Goal: Information Seeking & Learning: Find specific fact

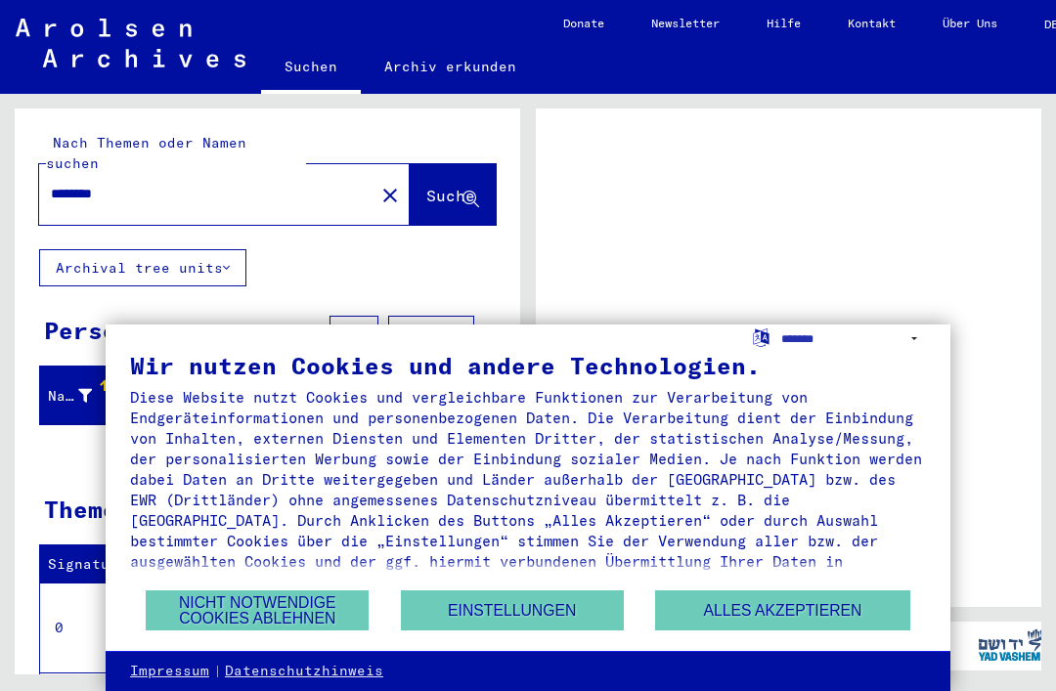
click at [282, 607] on button "Nicht notwendige Cookies ablehnen" at bounding box center [257, 610] width 223 height 40
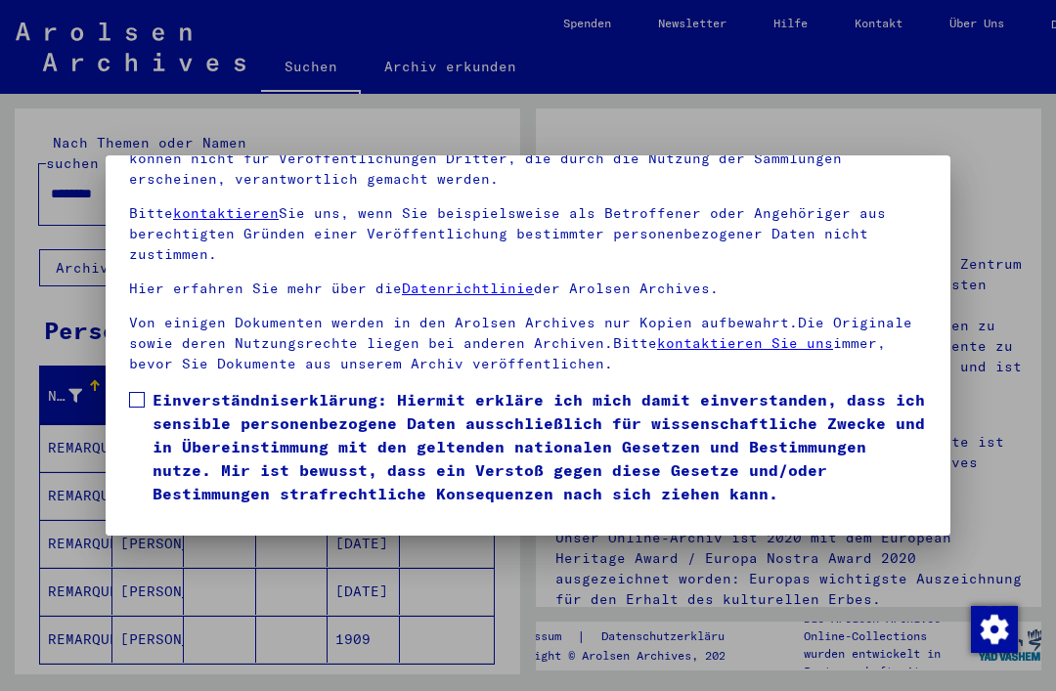
scroll to position [207, 0]
click at [132, 388] on label "Einverständniserklärung: Hiermit erkläre ich mich damit einverstanden, dass ich…" at bounding box center [528, 446] width 798 height 117
click at [218, 515] on button "Ich stimme zu" at bounding box center [203, 533] width 148 height 37
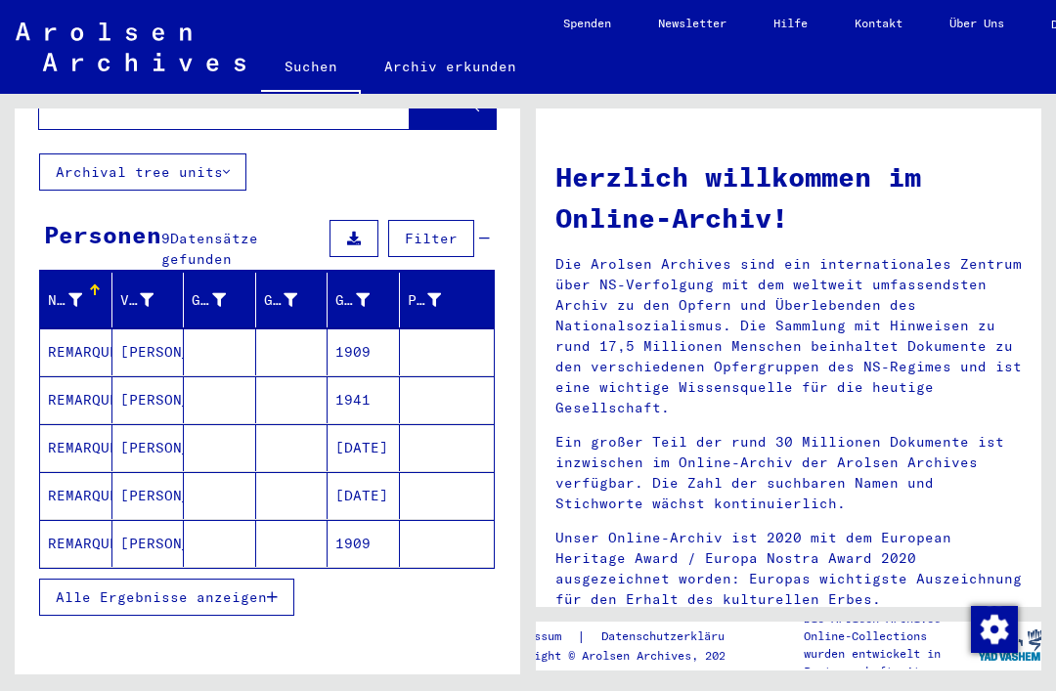
scroll to position [177, 0]
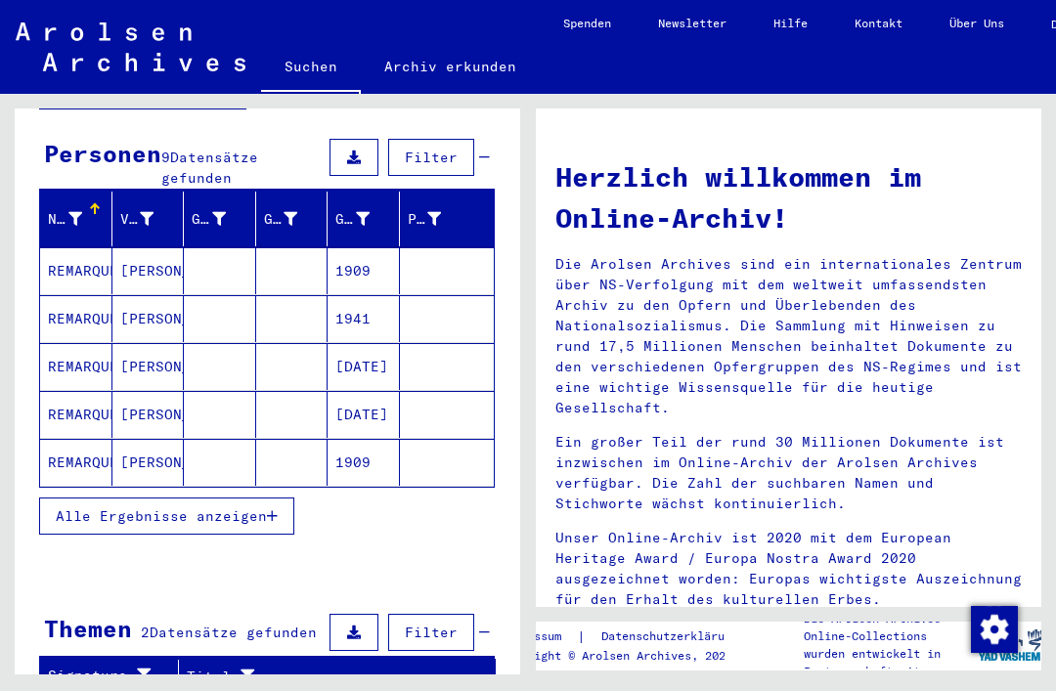
click at [261, 507] on span "Alle Ergebnisse anzeigen" at bounding box center [161, 516] width 211 height 18
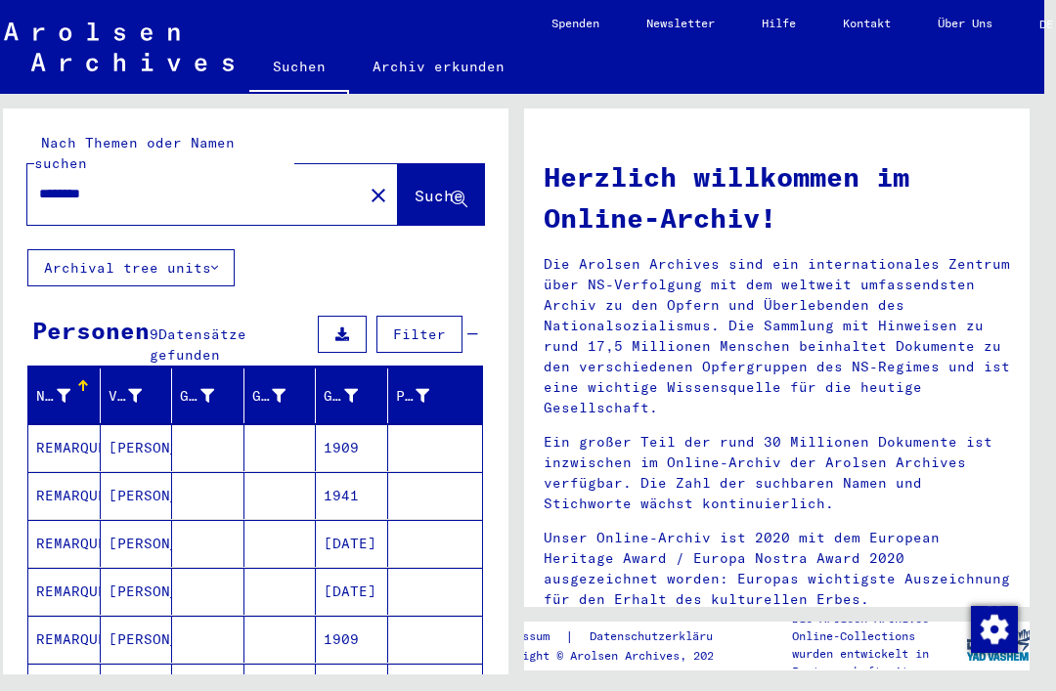
scroll to position [0, 12]
click at [216, 184] on input "********" at bounding box center [189, 194] width 300 height 21
type input "*"
click at [421, 186] on span "Suche" at bounding box center [438, 196] width 49 height 20
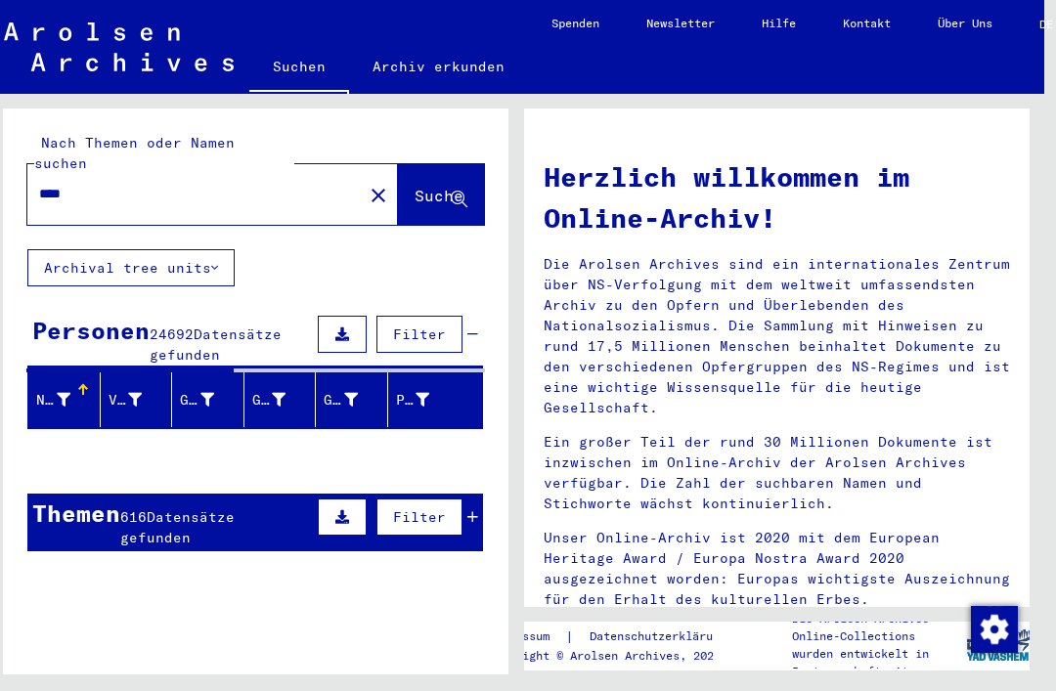
click at [126, 184] on input "****" at bounding box center [189, 194] width 300 height 21
type input "*"
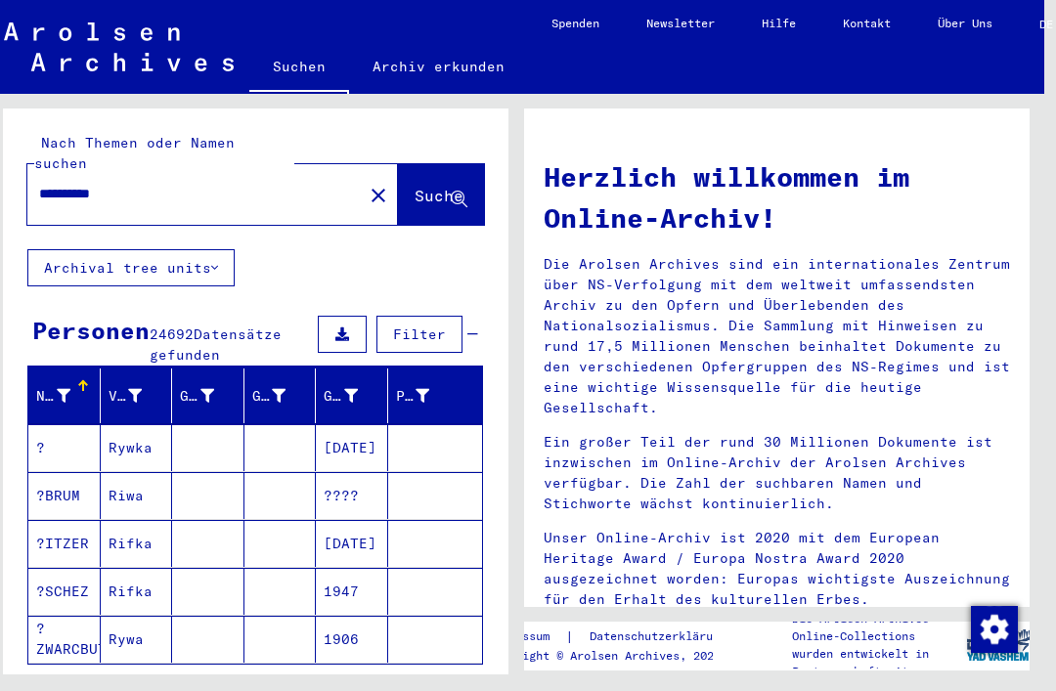
type input "**********"
click at [433, 186] on span "Suche" at bounding box center [438, 196] width 49 height 20
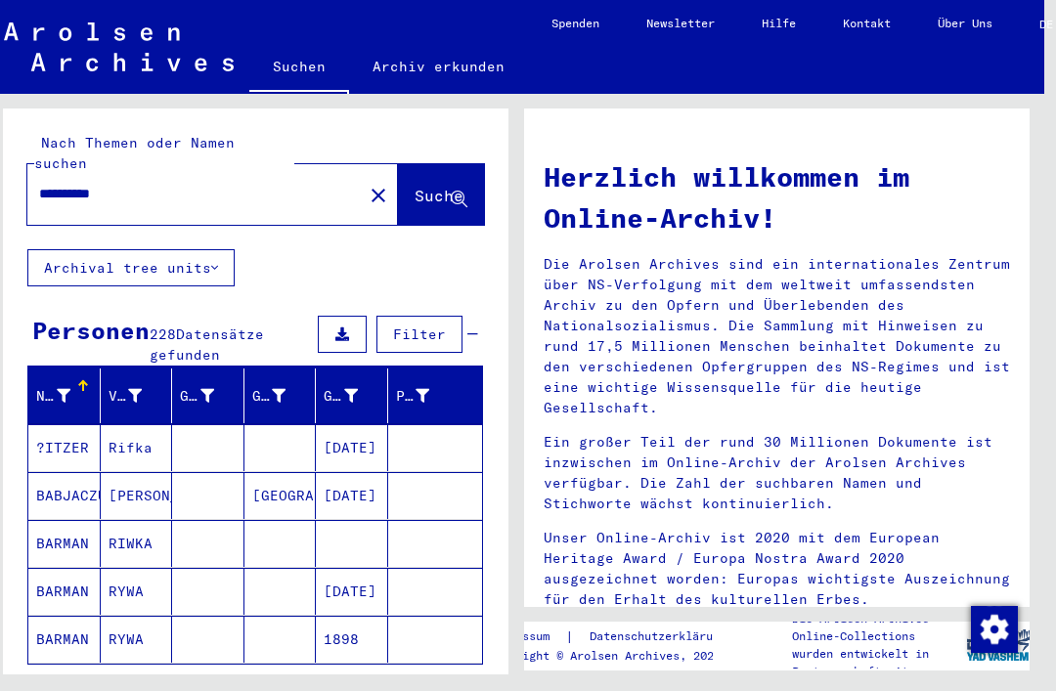
click at [432, 316] on button "Filter" at bounding box center [419, 334] width 86 height 37
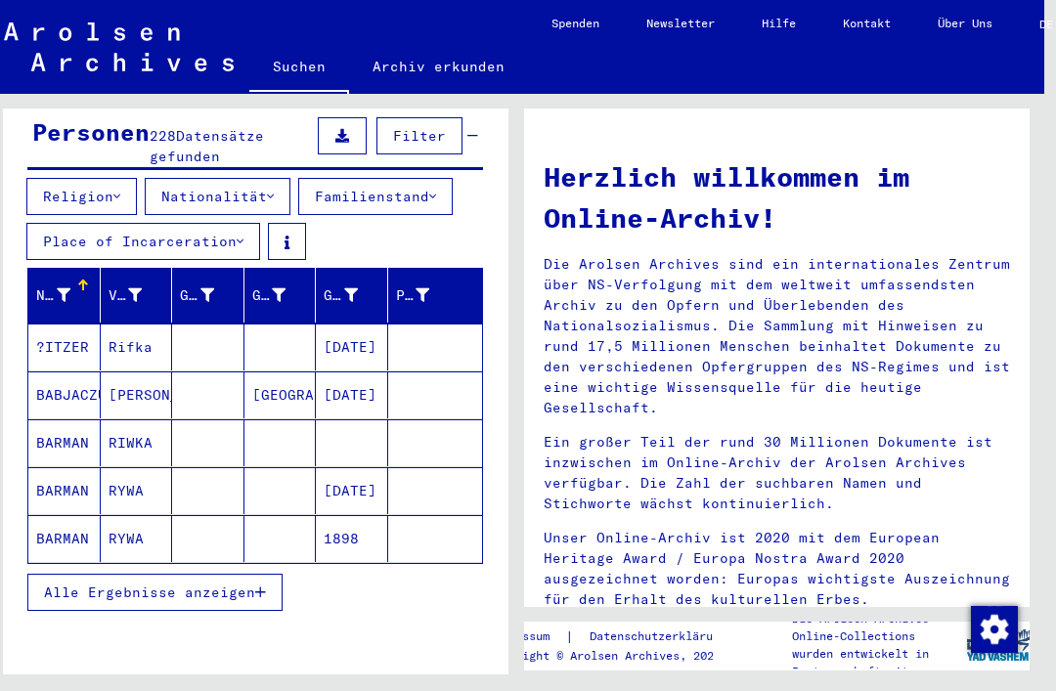
scroll to position [197, 0]
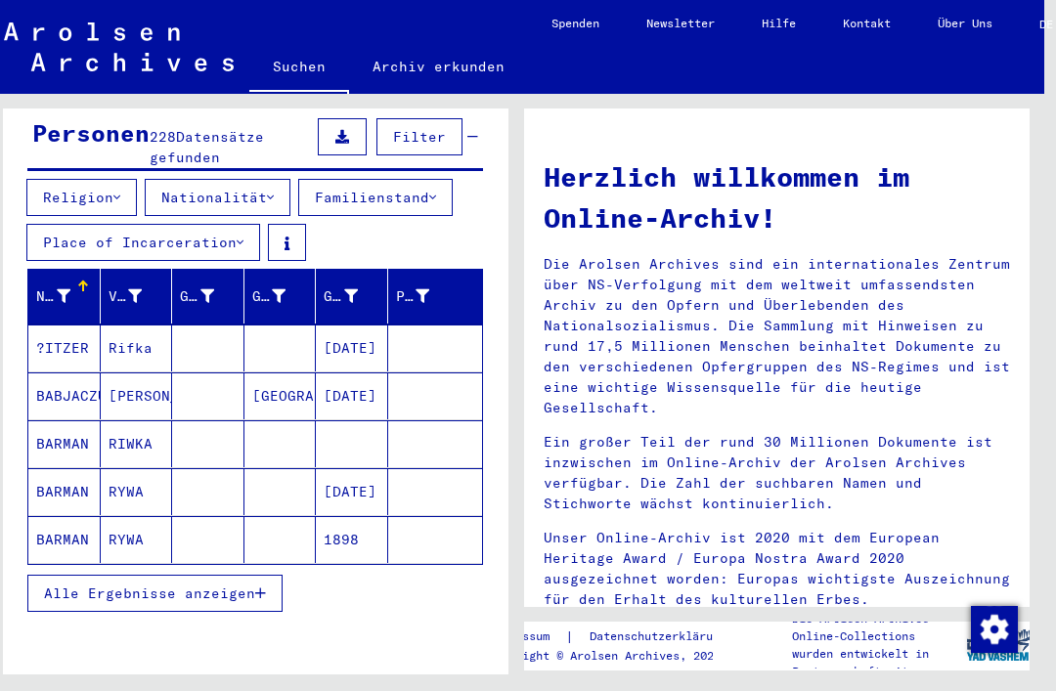
click at [228, 585] on span "Alle Ergebnisse anzeigen" at bounding box center [149, 594] width 211 height 18
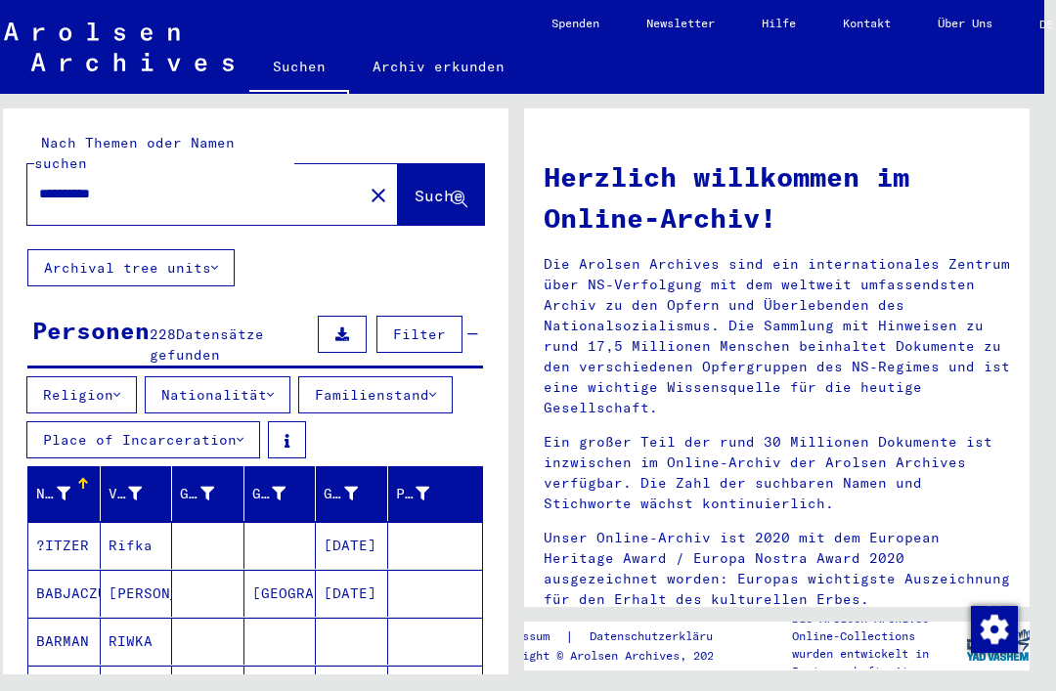
scroll to position [0, 0]
click at [69, 487] on icon at bounding box center [64, 494] width 14 height 14
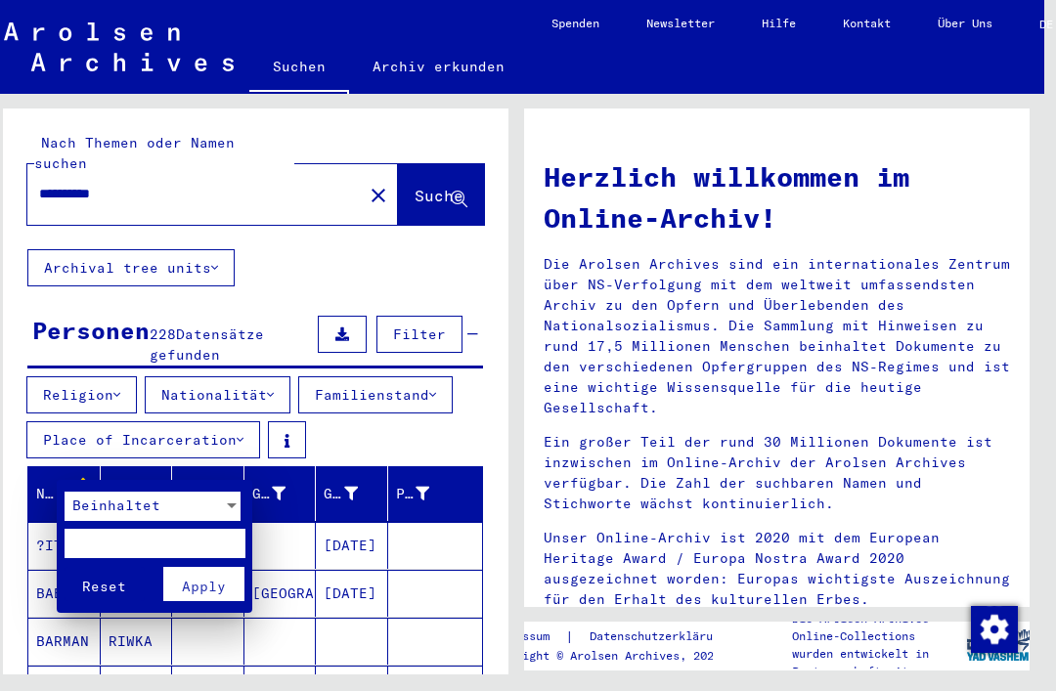
click at [66, 475] on div at bounding box center [528, 345] width 1056 height 691
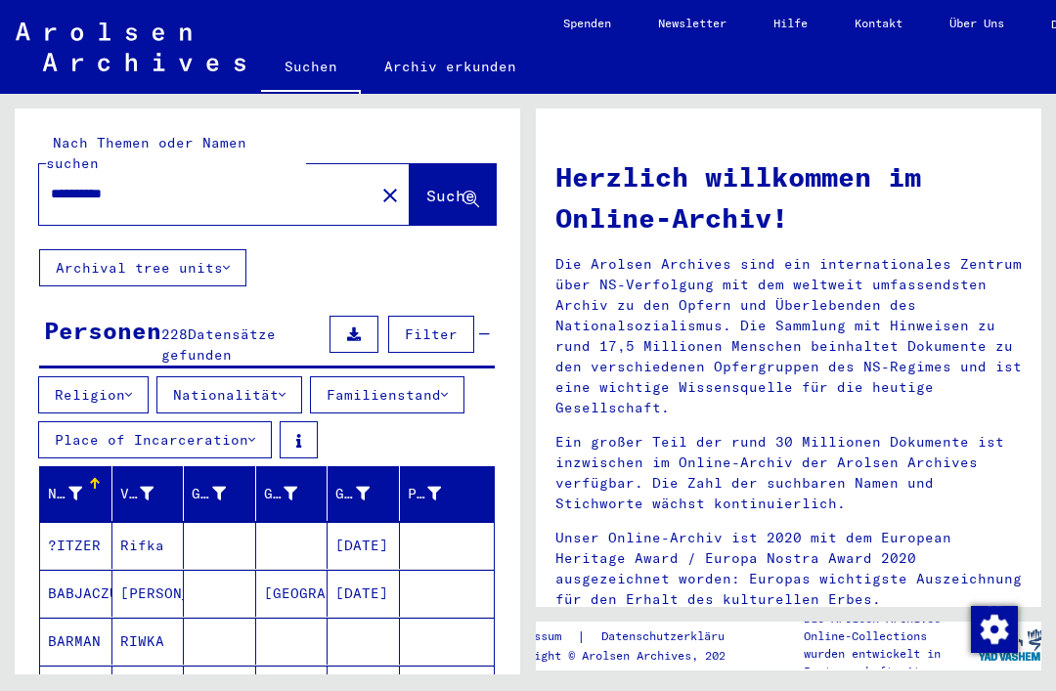
click at [107, 478] on div "Nachname" at bounding box center [80, 493] width 64 height 31
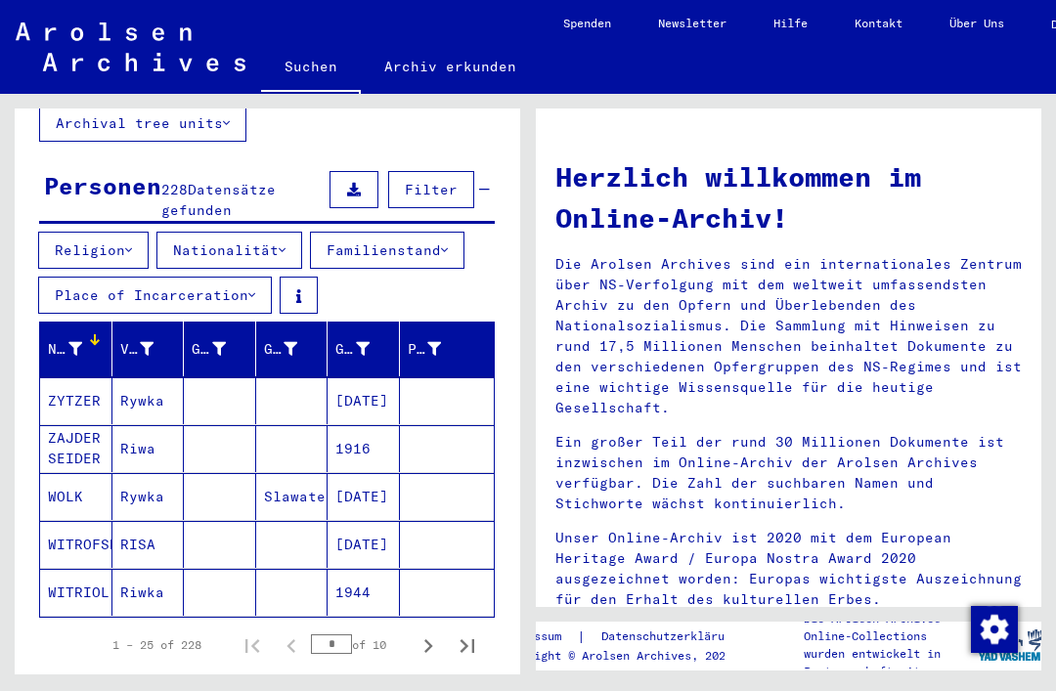
scroll to position [137, 0]
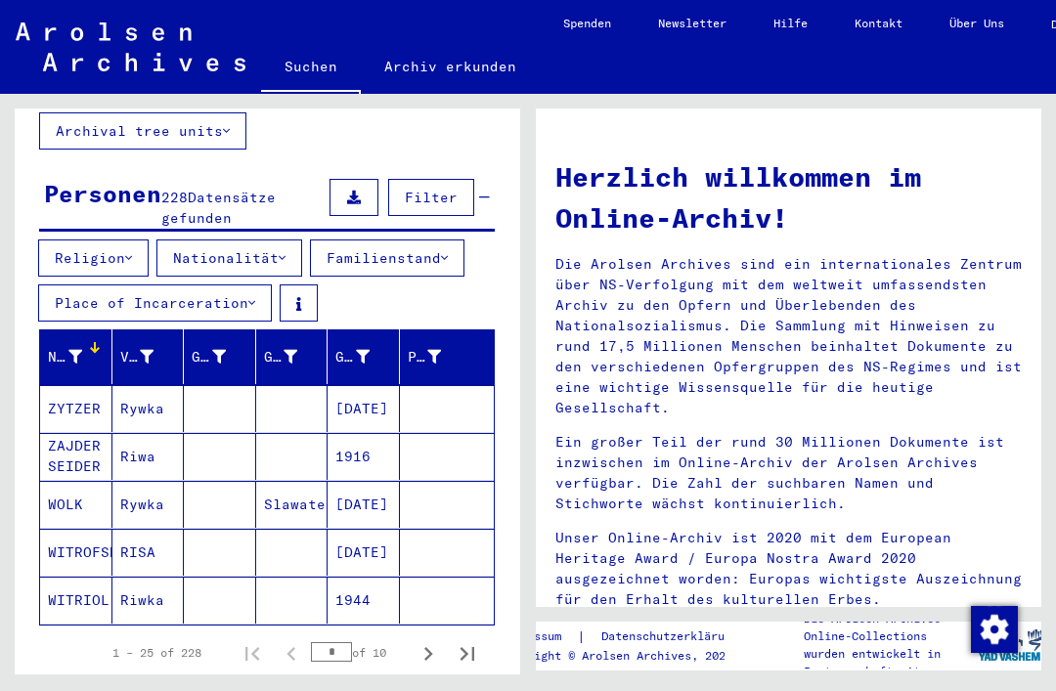
click at [431, 640] on icon "Next page" at bounding box center [427, 653] width 27 height 27
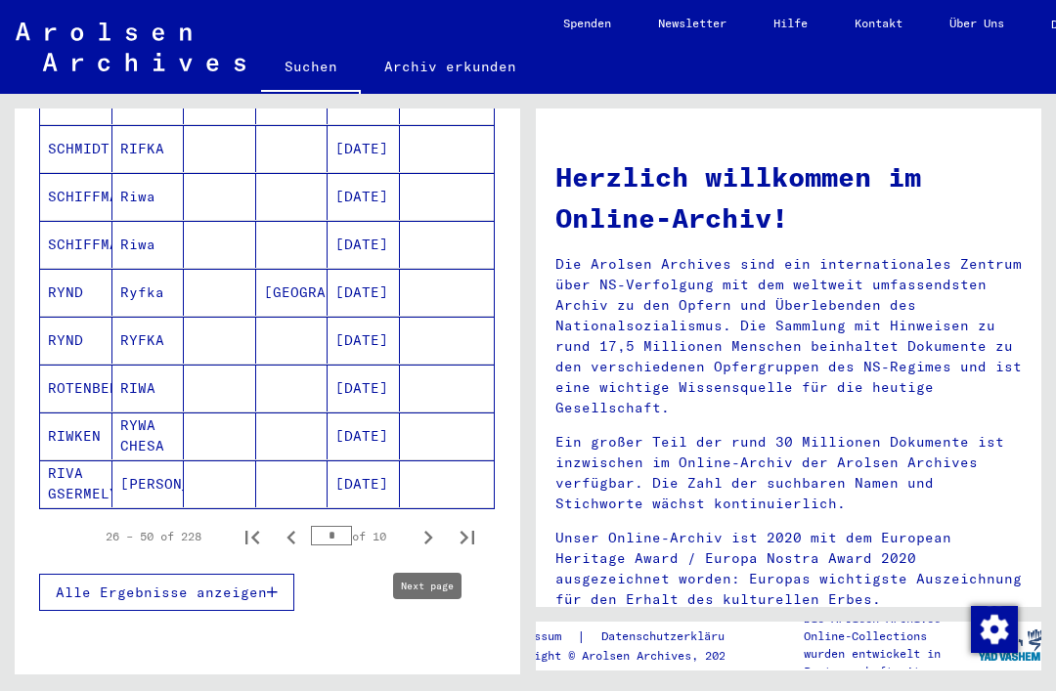
scroll to position [1210, 0]
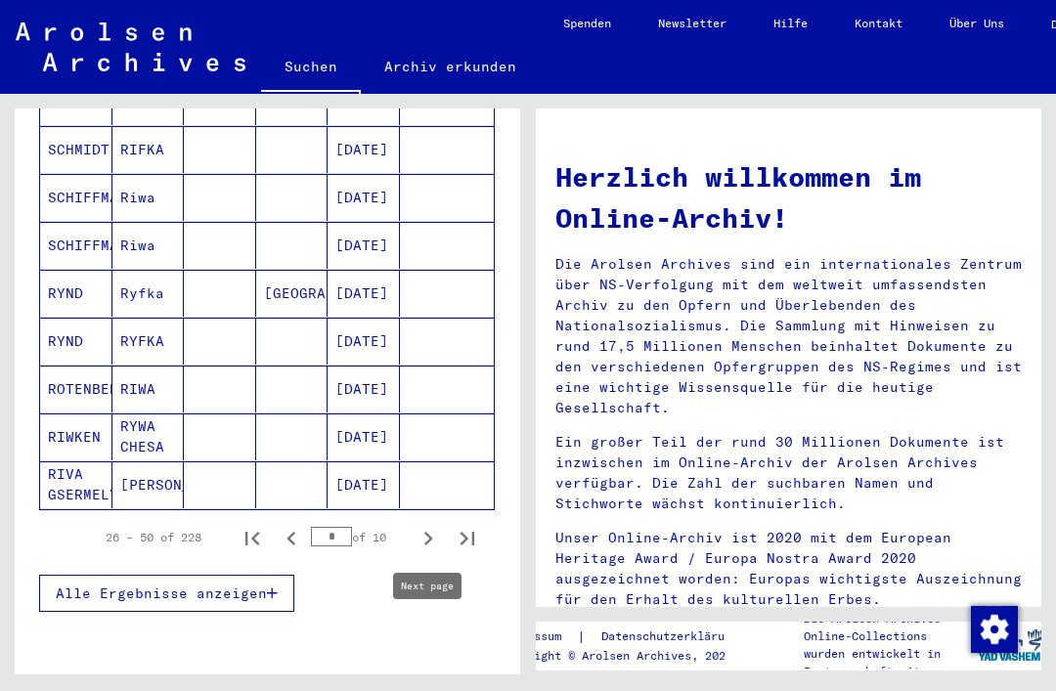
click at [429, 525] on icon "Next page" at bounding box center [427, 538] width 27 height 27
type input "*"
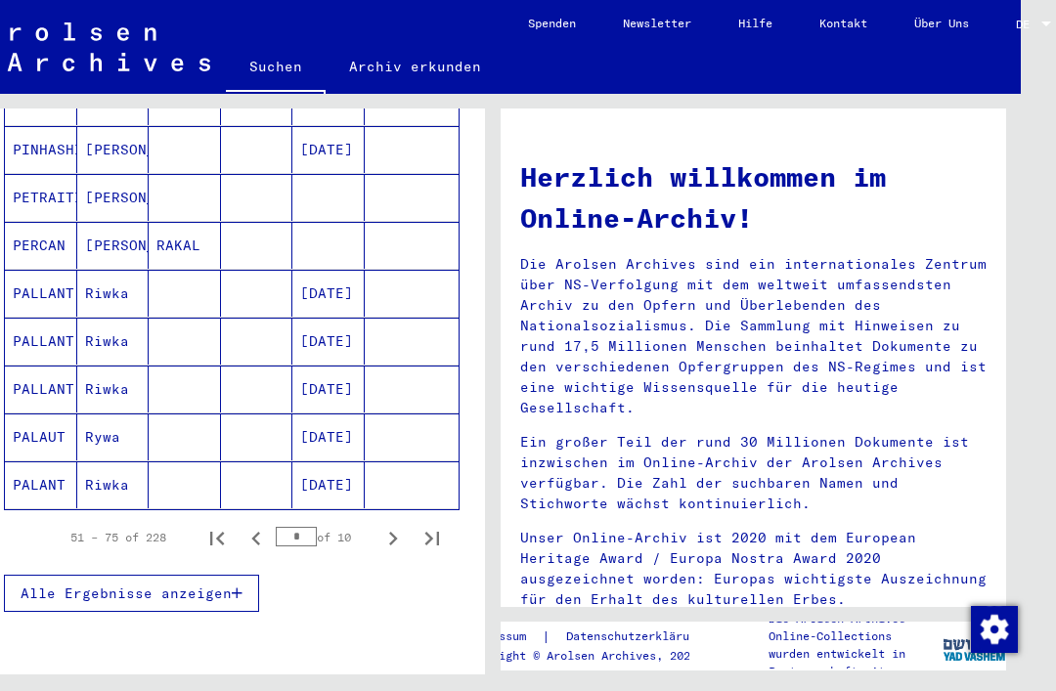
scroll to position [0, 37]
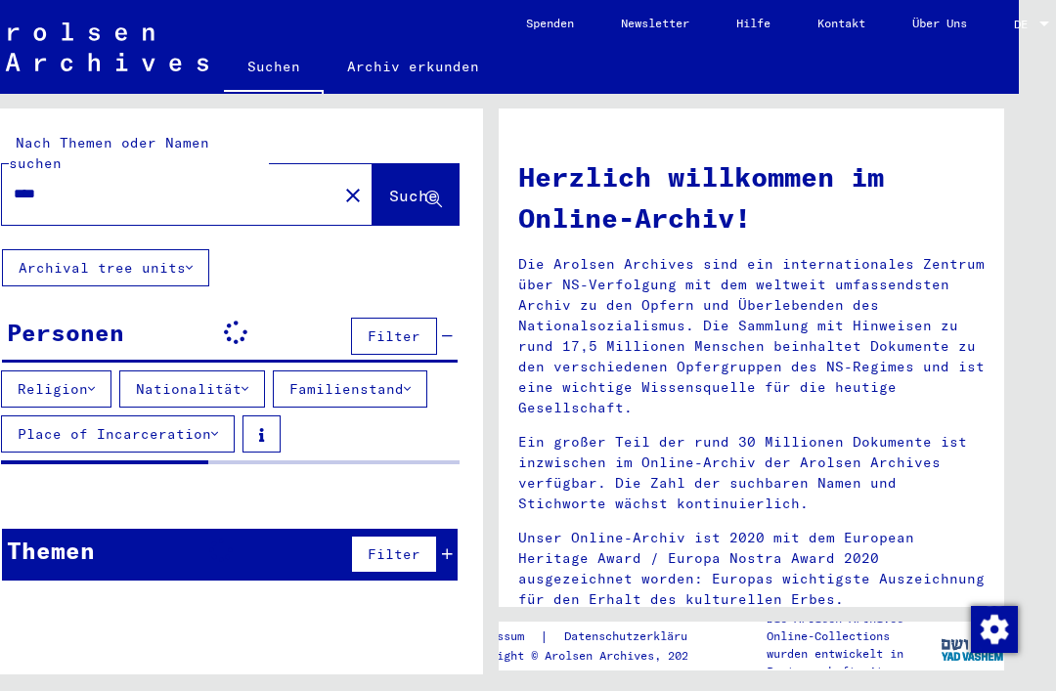
type input "********"
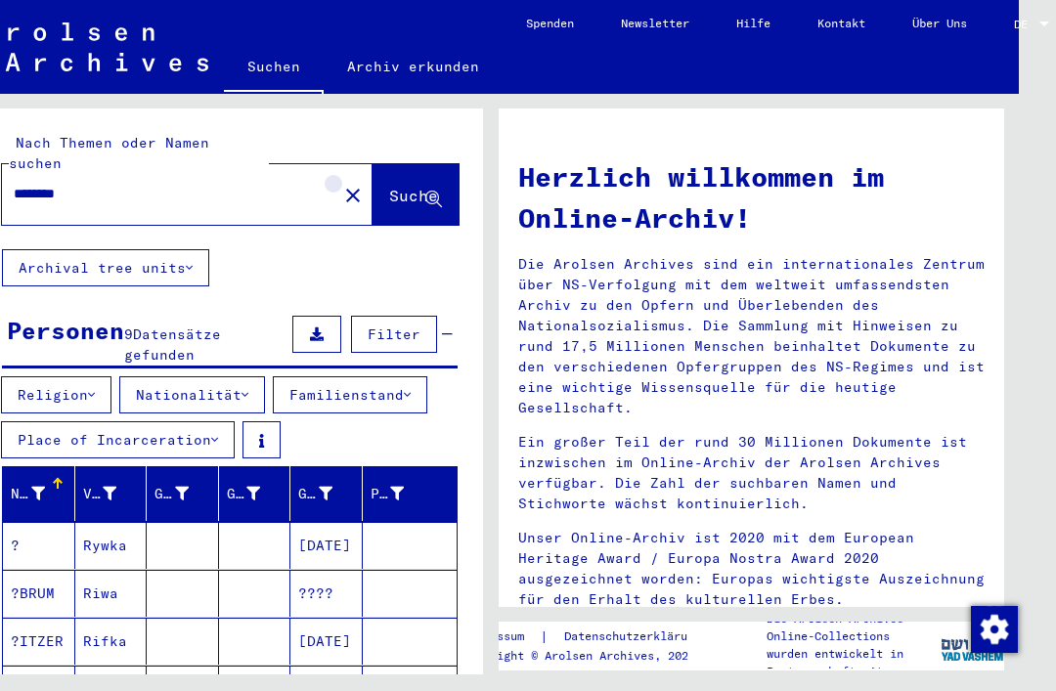
click at [341, 184] on mat-icon "close" at bounding box center [352, 195] width 23 height 23
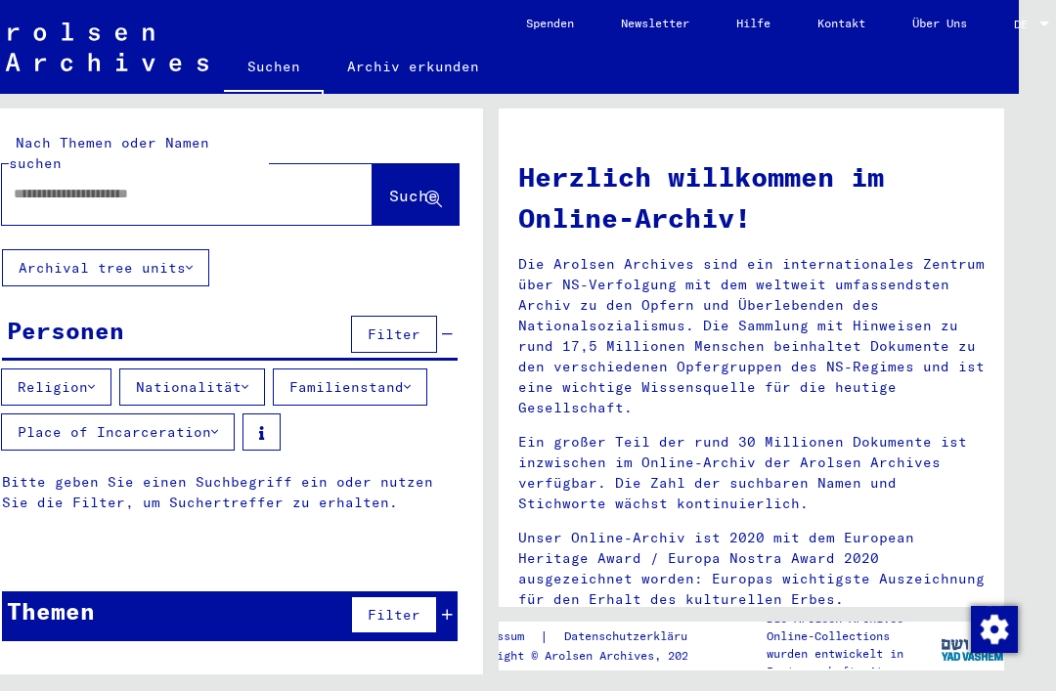
click at [285, 184] on input "text" at bounding box center [164, 194] width 300 height 21
type input "********"
click at [398, 186] on span "Suche" at bounding box center [413, 196] width 49 height 20
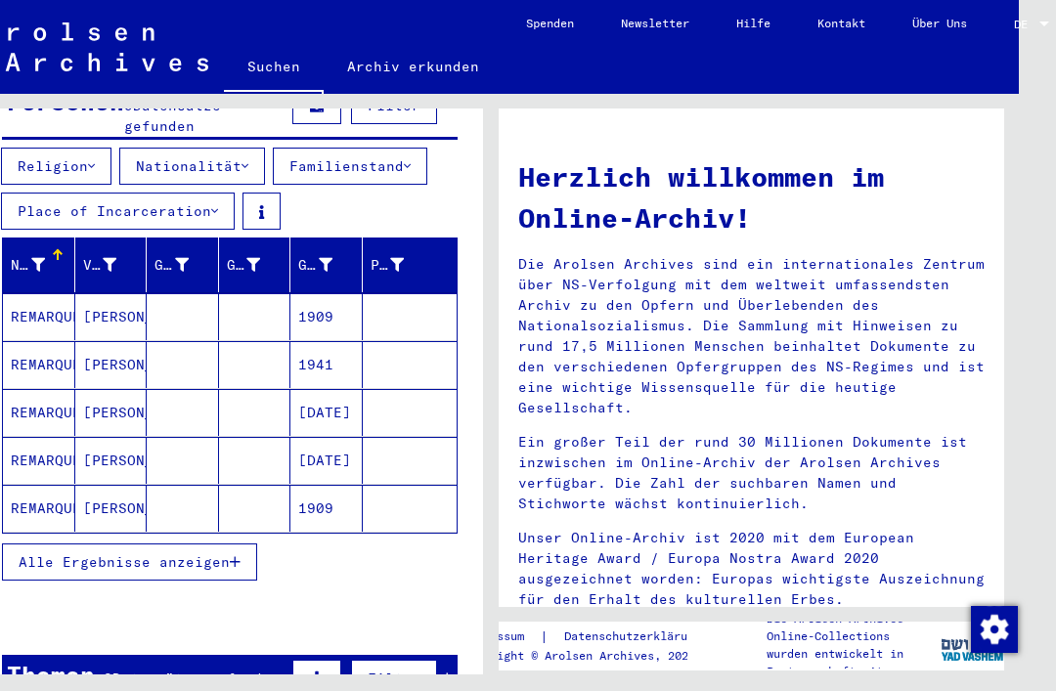
scroll to position [230, 0]
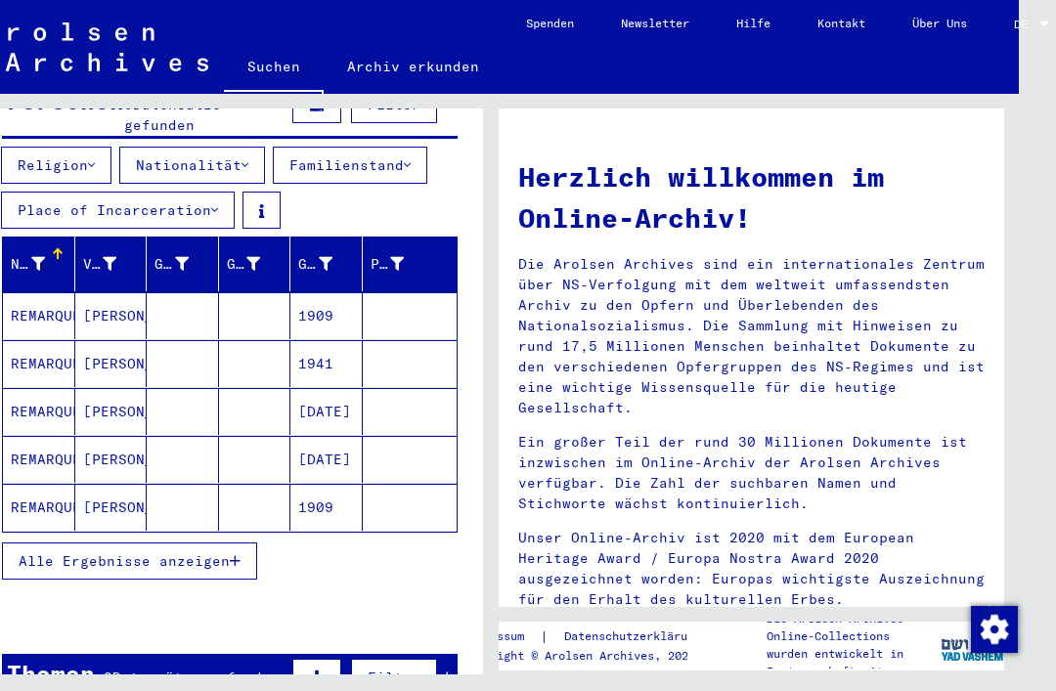
click at [223, 552] on span "Alle Ergebnisse anzeigen" at bounding box center [124, 561] width 211 height 18
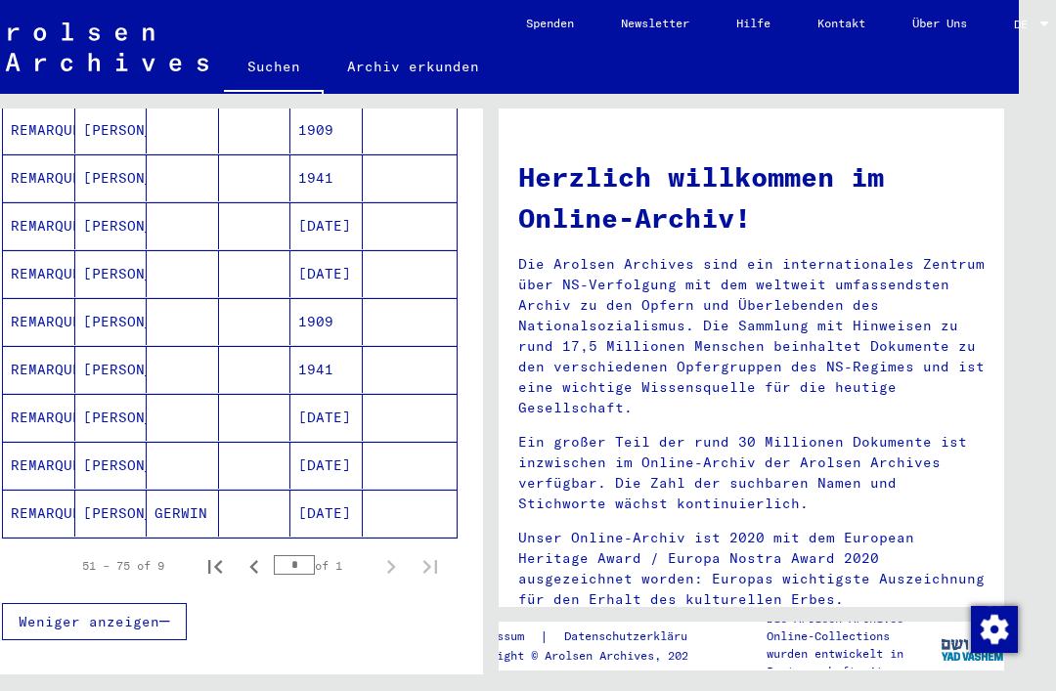
scroll to position [416, 0]
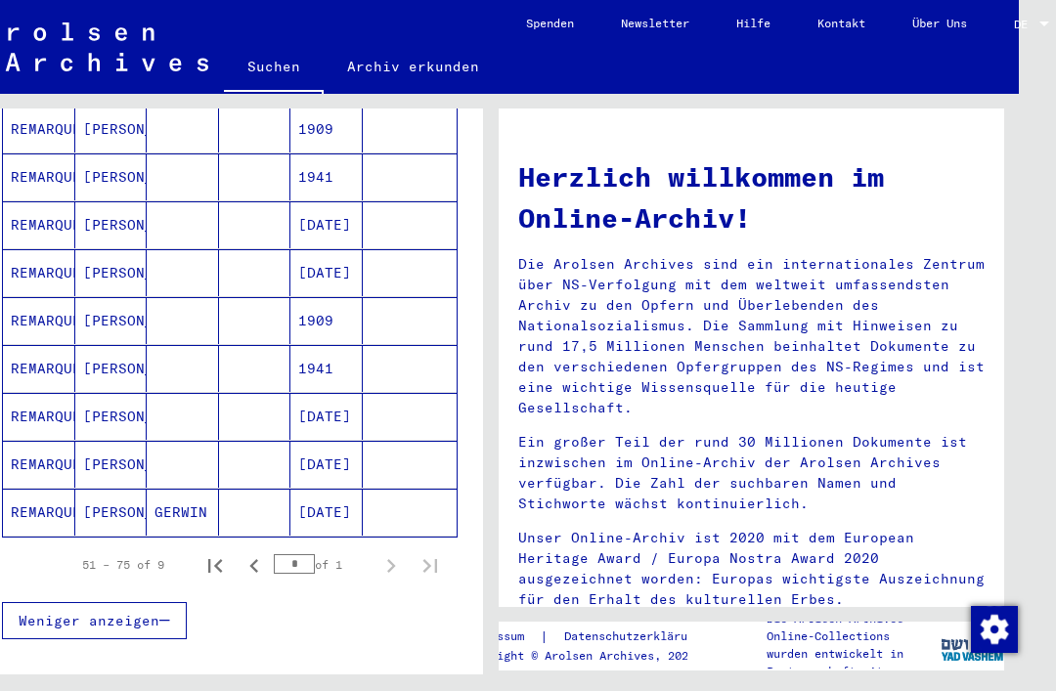
click at [443, 489] on mat-cell at bounding box center [410, 512] width 95 height 47
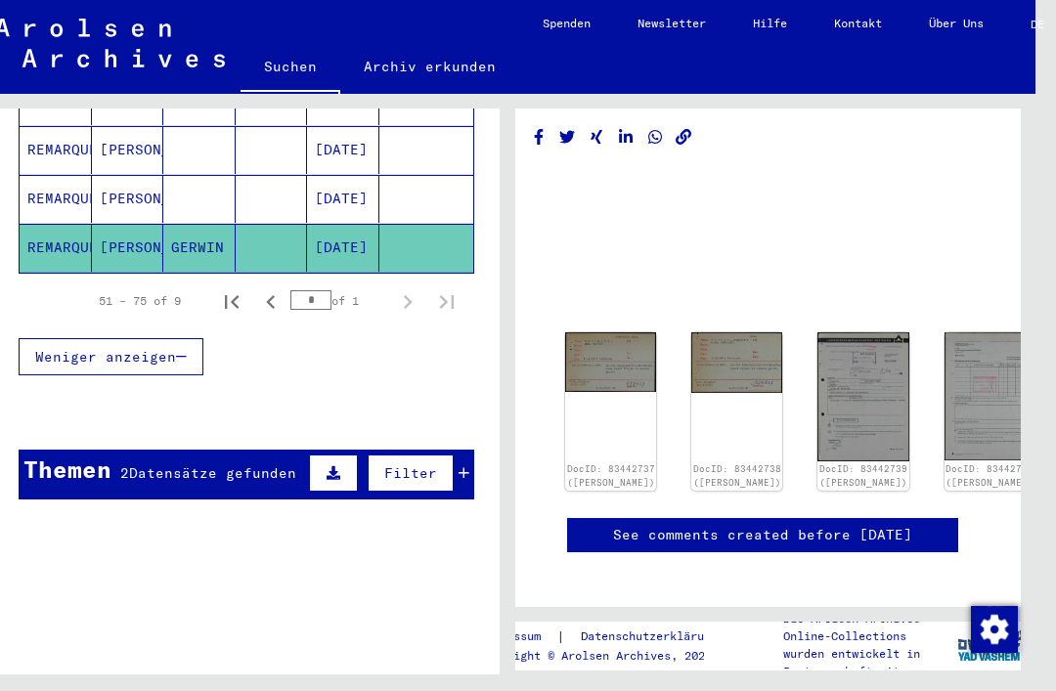
scroll to position [13, 6]
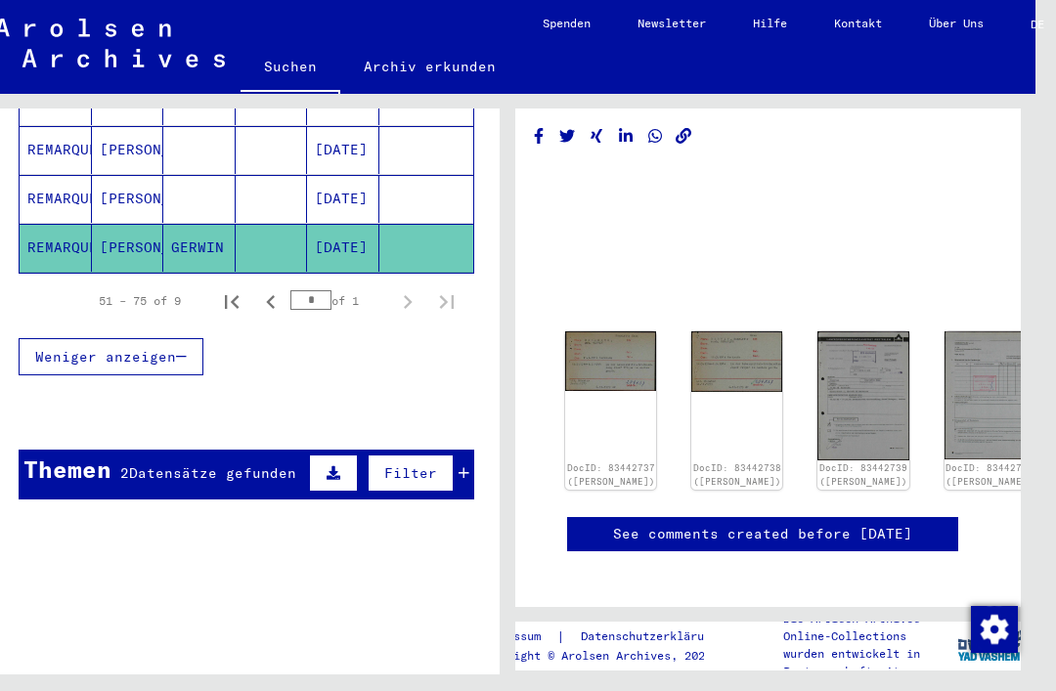
click at [228, 463] on div "2 Datensätze gefunden" at bounding box center [208, 473] width 176 height 21
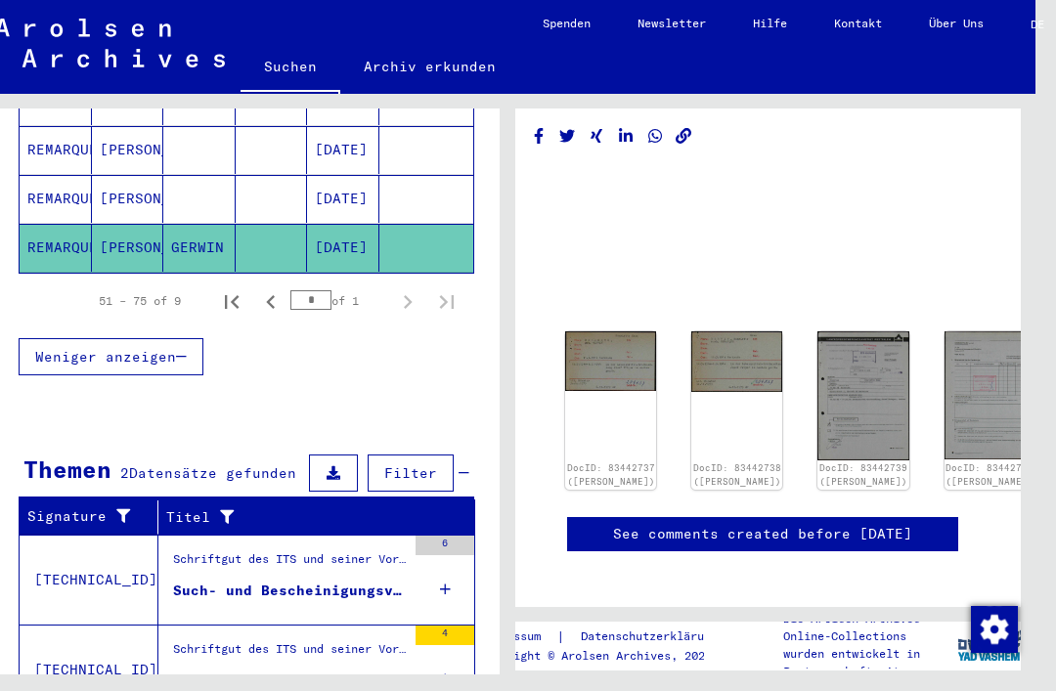
click at [102, 535] on td "[TECHNICAL_ID]" at bounding box center [89, 580] width 139 height 90
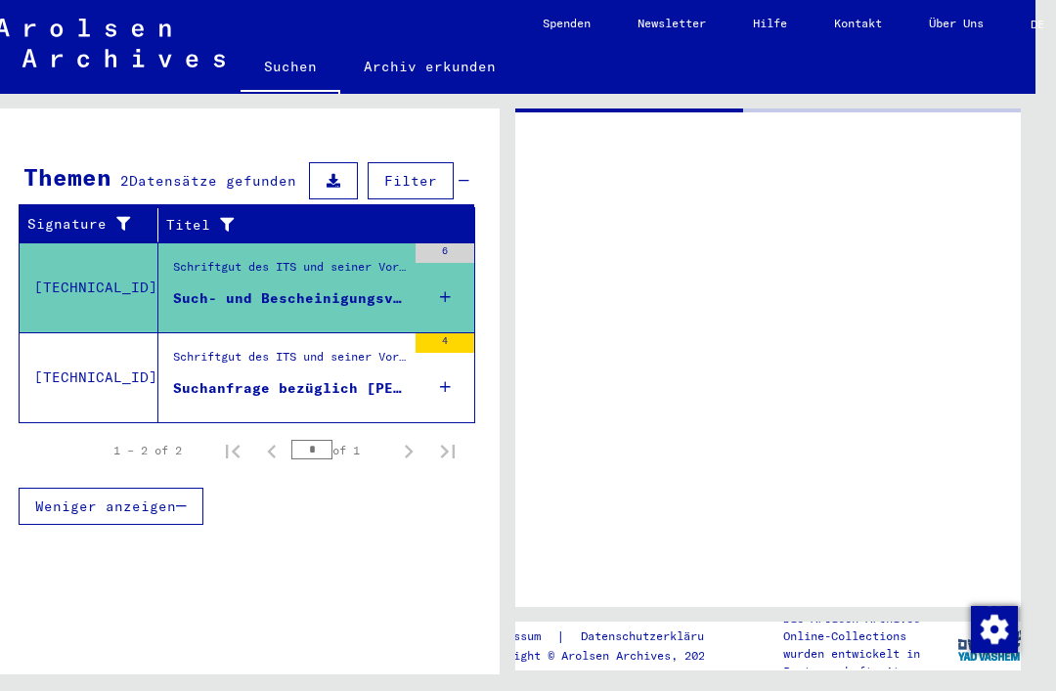
scroll to position [302, 0]
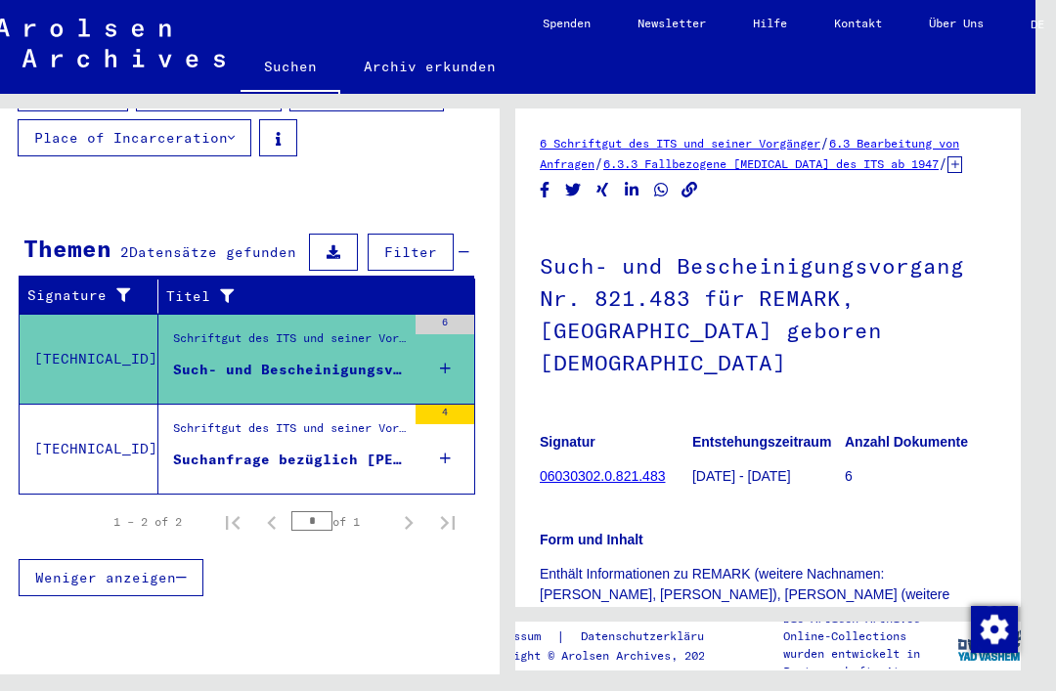
click at [327, 450] on div "Suchanfrage bezüglich [PERSON_NAME] [DATE]" at bounding box center [289, 460] width 233 height 21
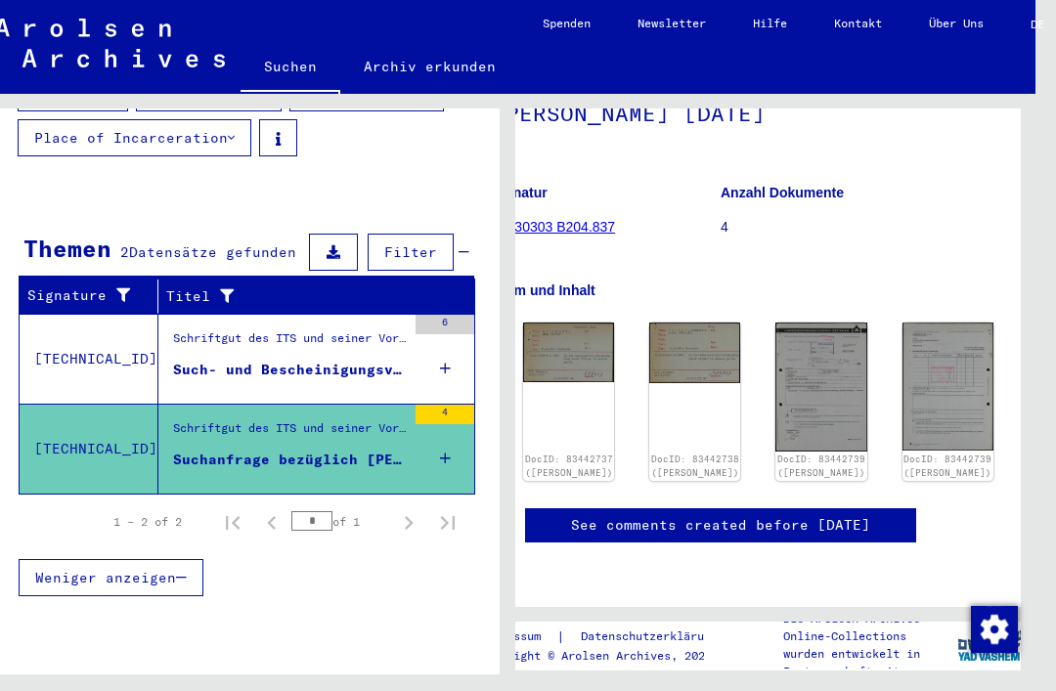
scroll to position [216, 48]
click at [775, 323] on img at bounding box center [820, 387] width 91 height 128
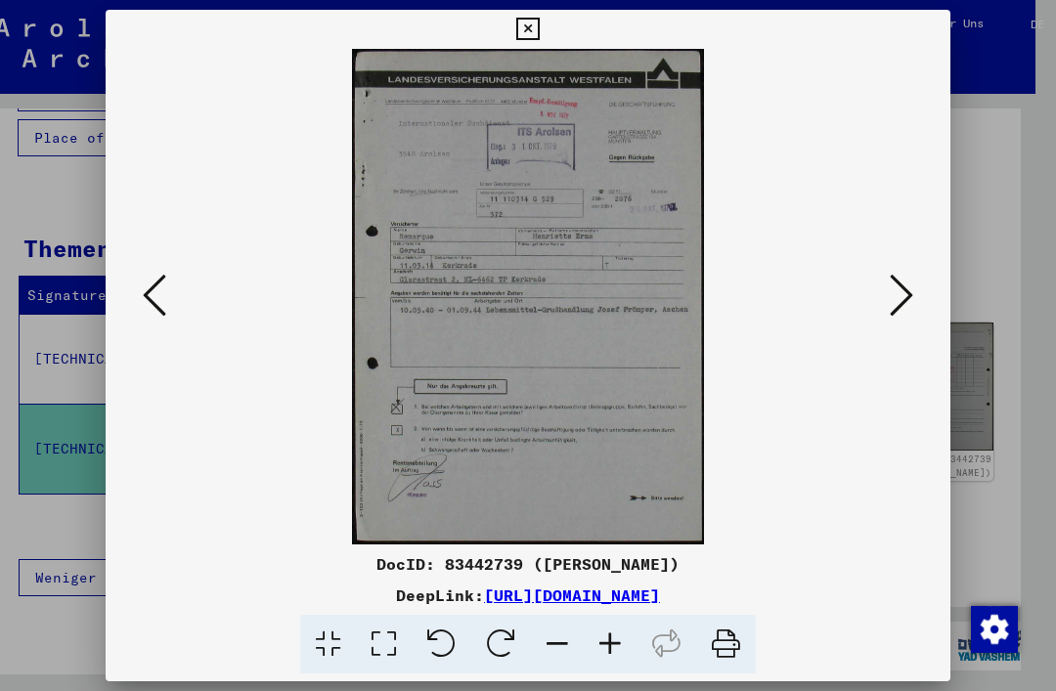
click at [539, 25] on icon at bounding box center [527, 29] width 22 height 23
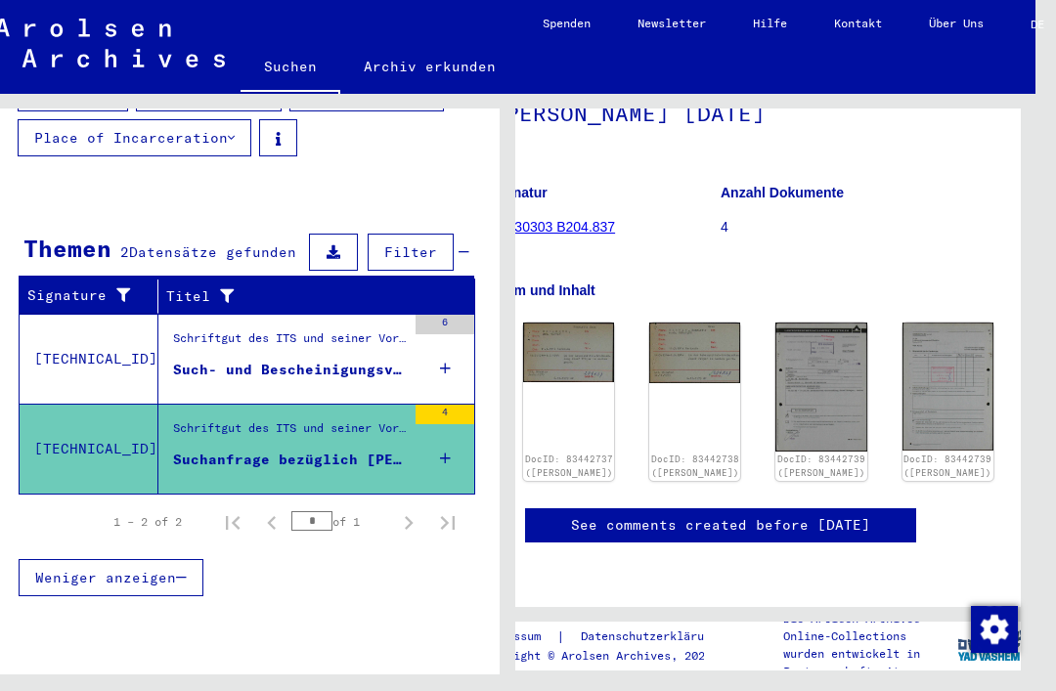
click at [540, 323] on div "DocID: 83442737 ([PERSON_NAME])" at bounding box center [568, 402] width 91 height 158
click at [554, 454] on link "DocID: 83442737 ([PERSON_NAME])" at bounding box center [569, 466] width 88 height 24
click at [649, 323] on img at bounding box center [694, 353] width 91 height 60
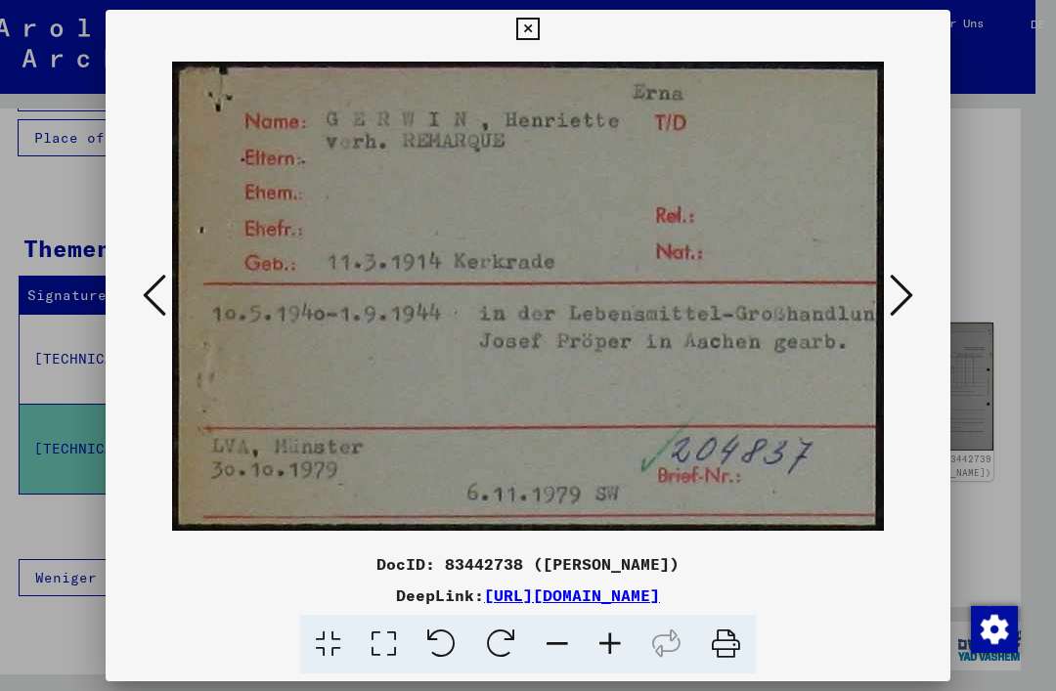
click at [539, 22] on icon at bounding box center [527, 29] width 22 height 23
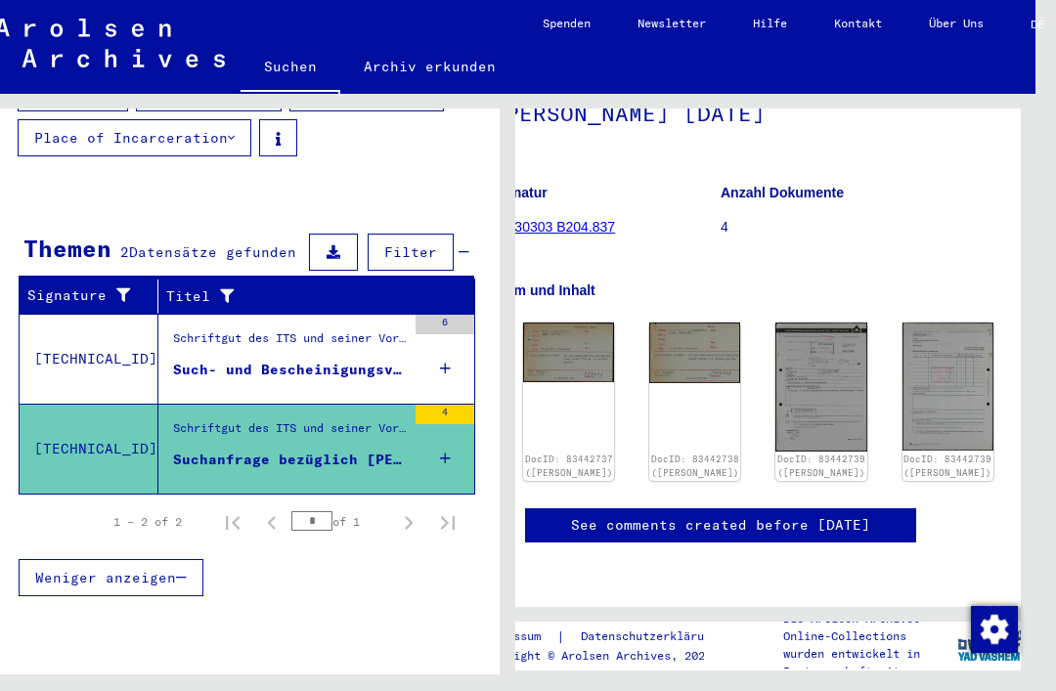
click at [775, 323] on img at bounding box center [820, 387] width 91 height 128
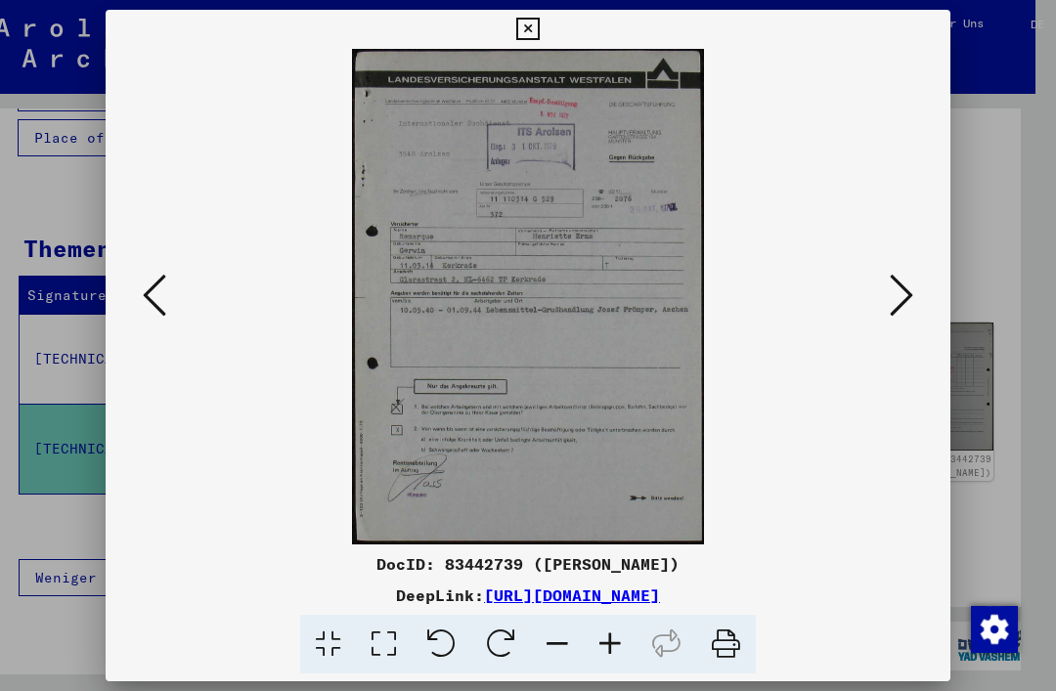
click at [539, 35] on icon at bounding box center [527, 29] width 22 height 23
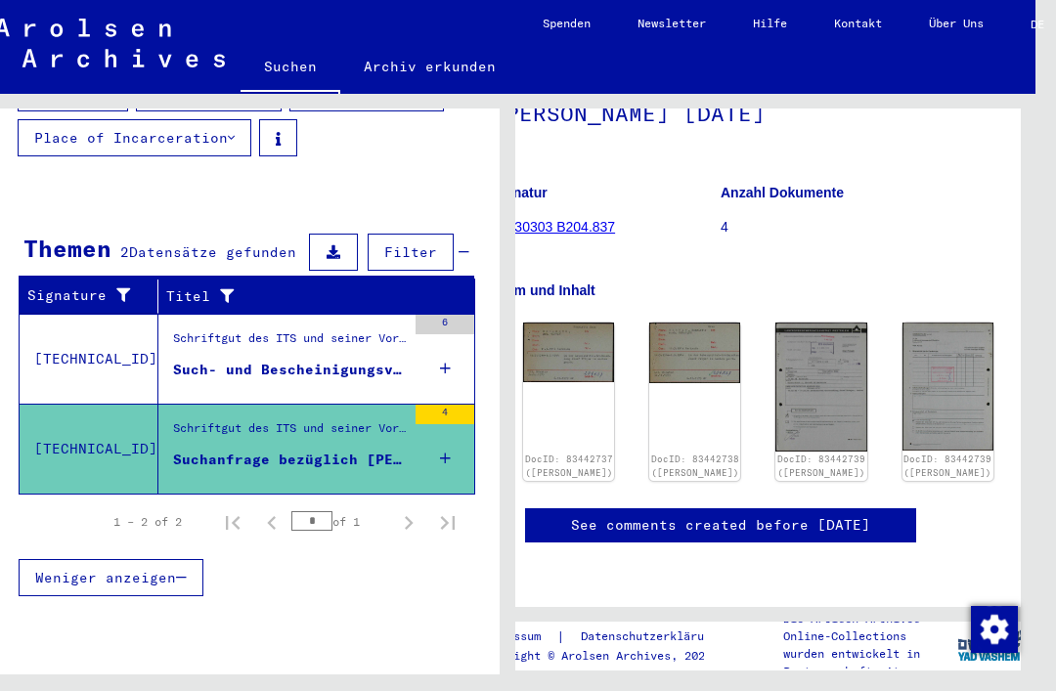
click at [902, 323] on img at bounding box center [947, 387] width 91 height 128
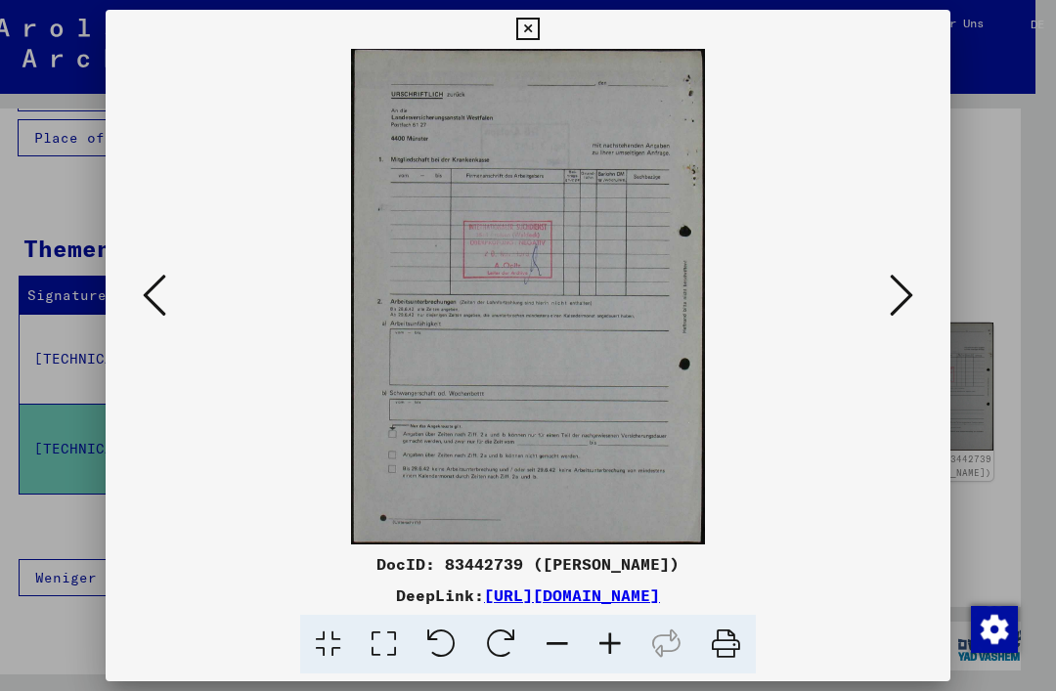
click at [539, 25] on icon at bounding box center [527, 29] width 22 height 23
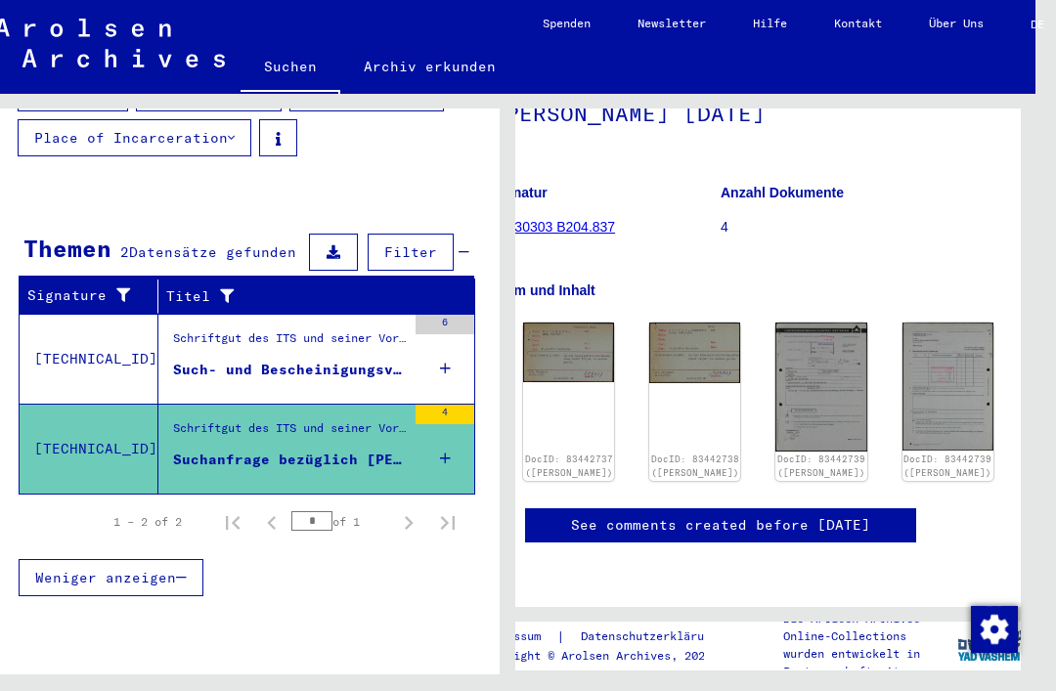
click at [902, 323] on img at bounding box center [947, 387] width 91 height 128
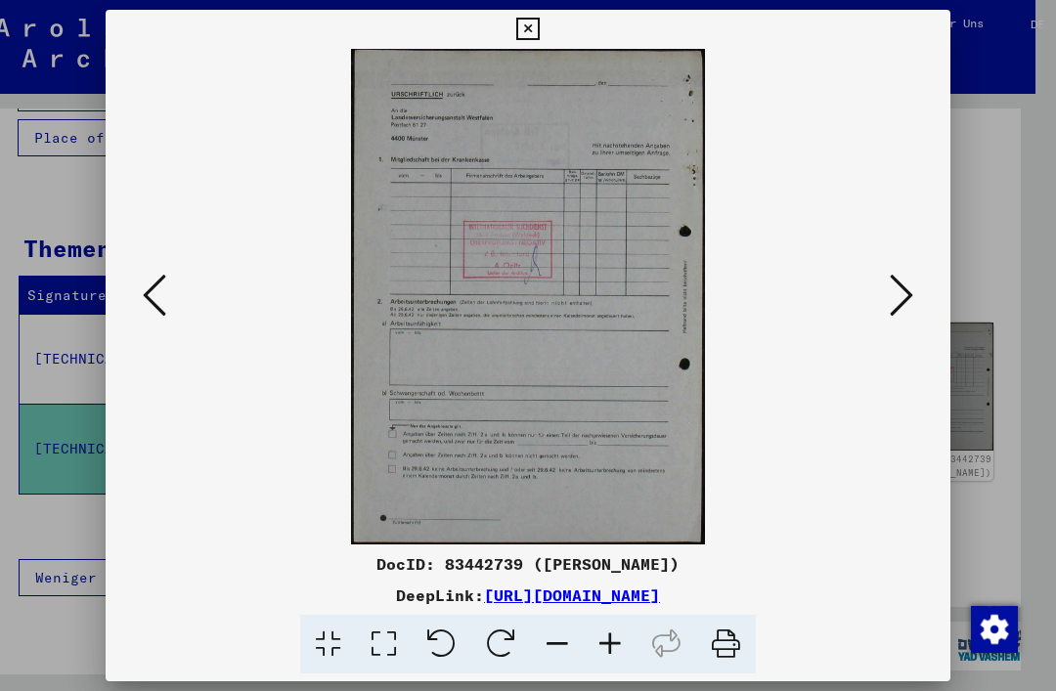
click at [544, 41] on button at bounding box center [527, 29] width 34 height 39
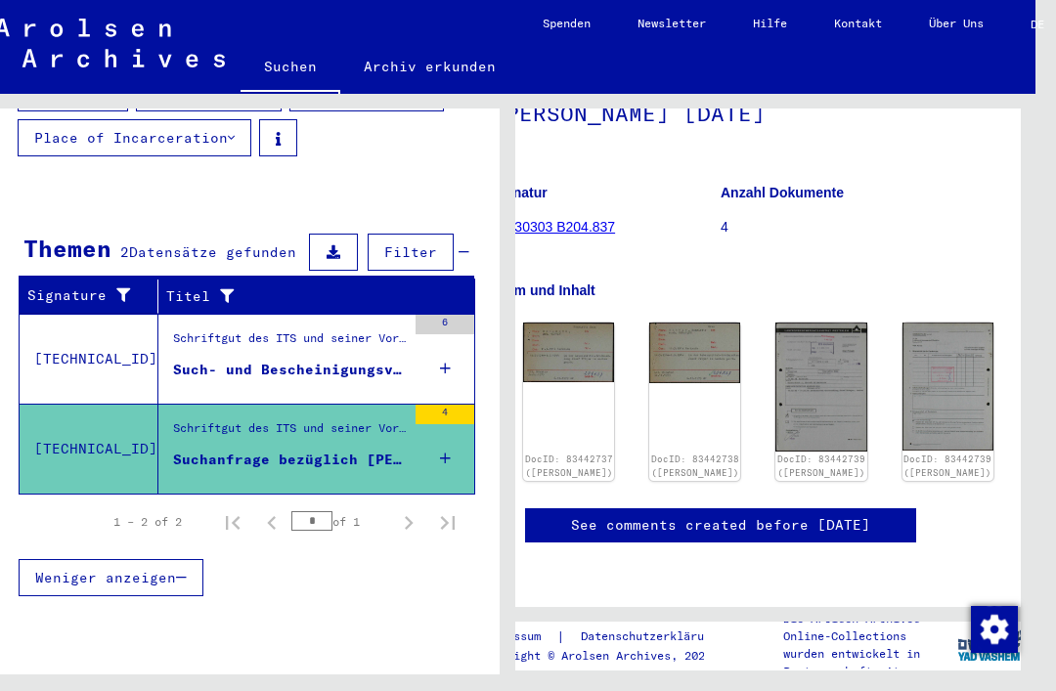
click at [1028, 323] on img at bounding box center [1073, 387] width 91 height 128
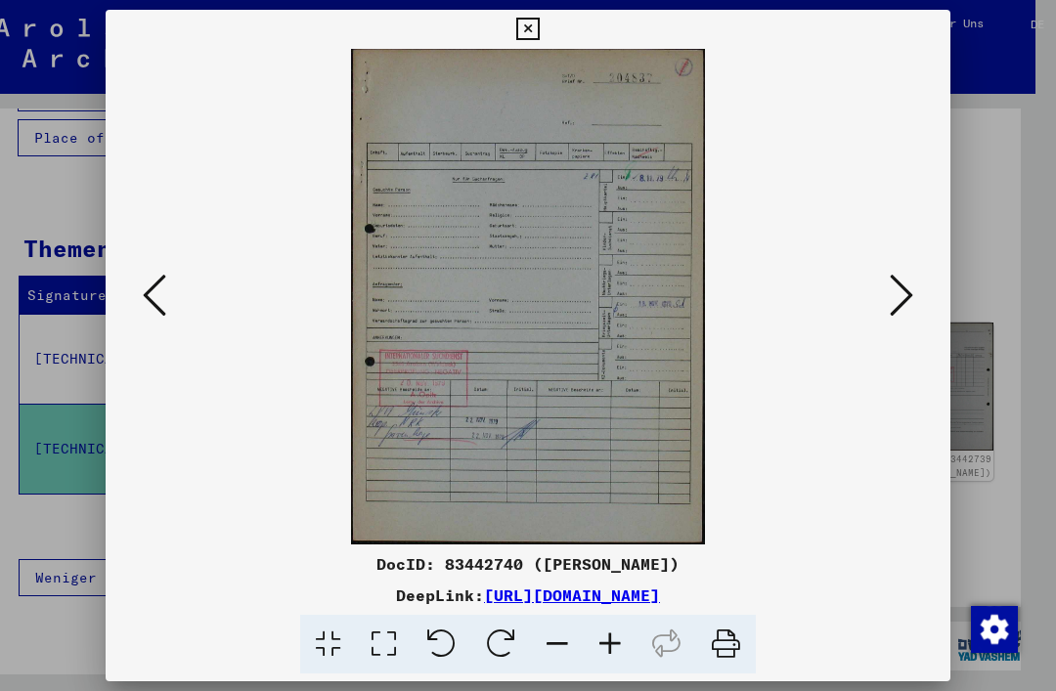
click at [539, 32] on icon at bounding box center [527, 29] width 22 height 23
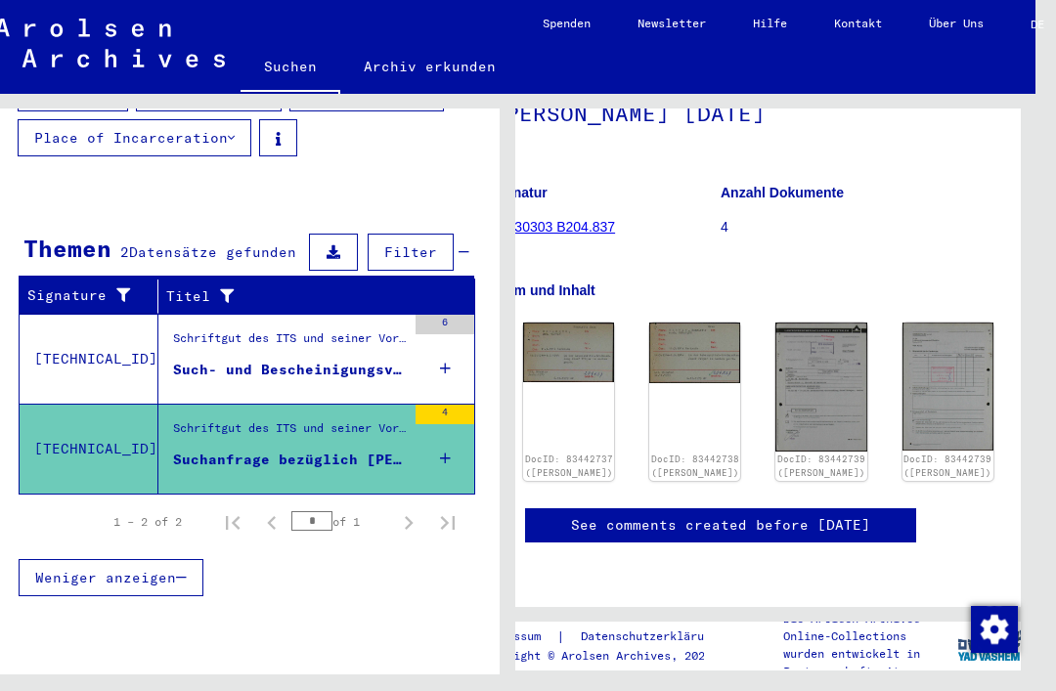
click at [1028, 323] on img at bounding box center [1073, 387] width 91 height 128
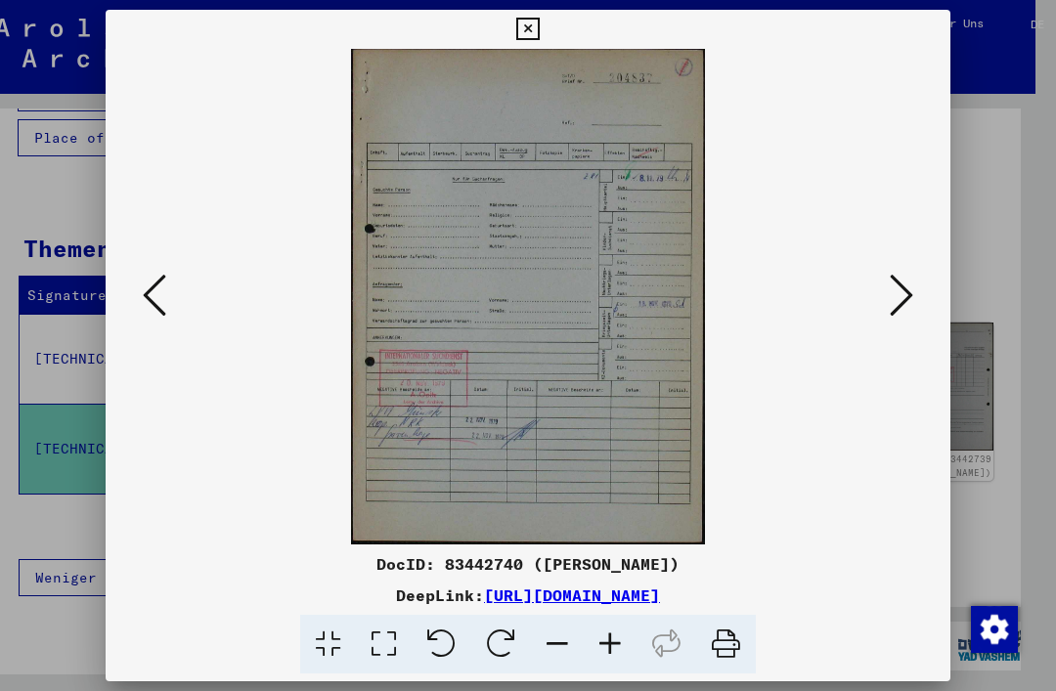
click at [539, 29] on icon at bounding box center [527, 29] width 22 height 23
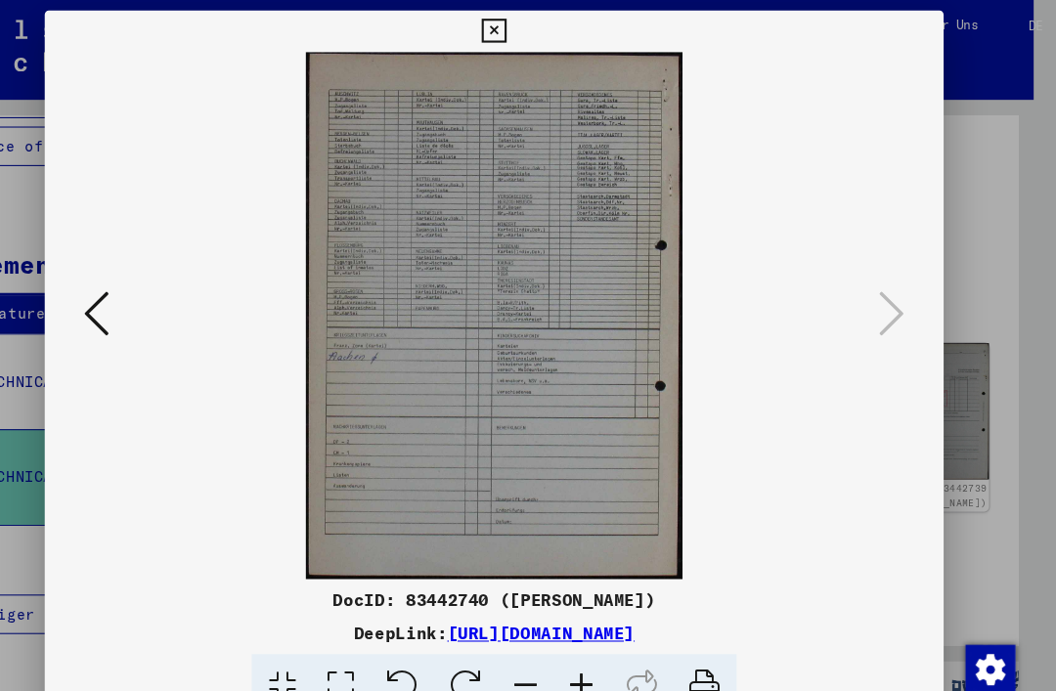
click at [539, 23] on icon at bounding box center [527, 29] width 22 height 23
